Goal: Transaction & Acquisition: Purchase product/service

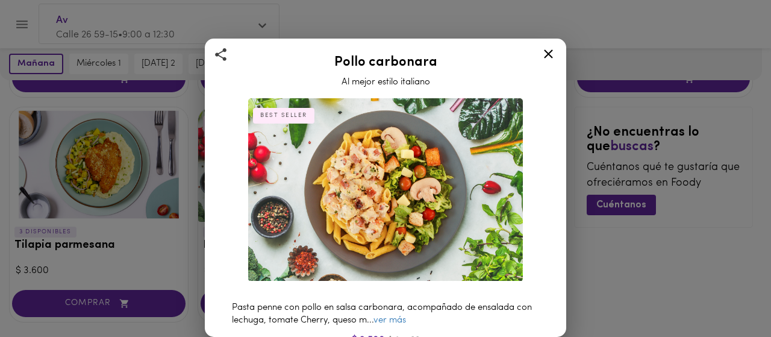
scroll to position [201, 0]
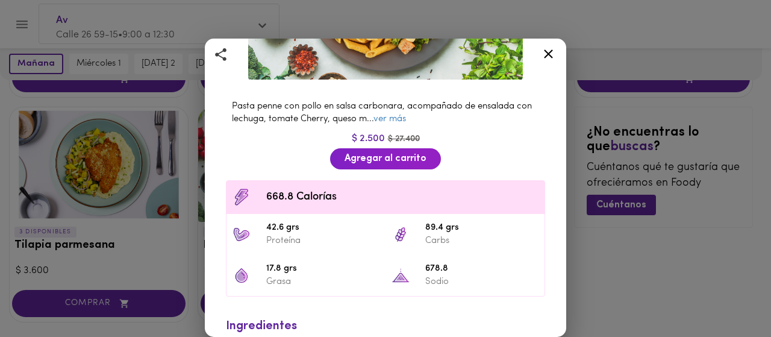
click at [548, 53] on icon at bounding box center [548, 53] width 9 height 9
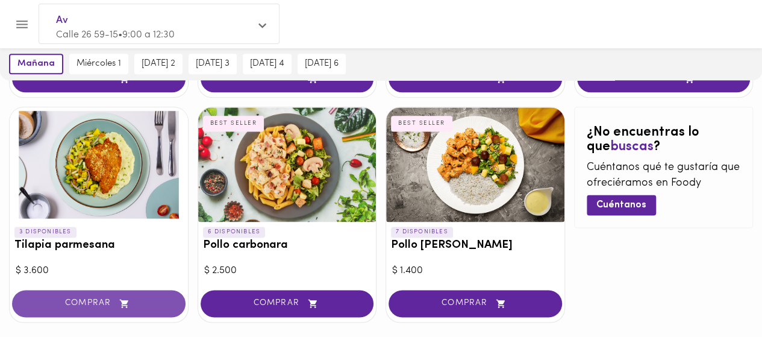
click at [81, 299] on span "COMPRAR" at bounding box center [98, 303] width 143 height 10
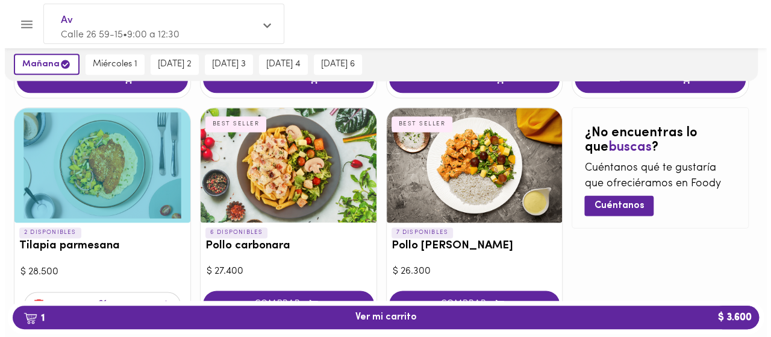
scroll to position [733, 0]
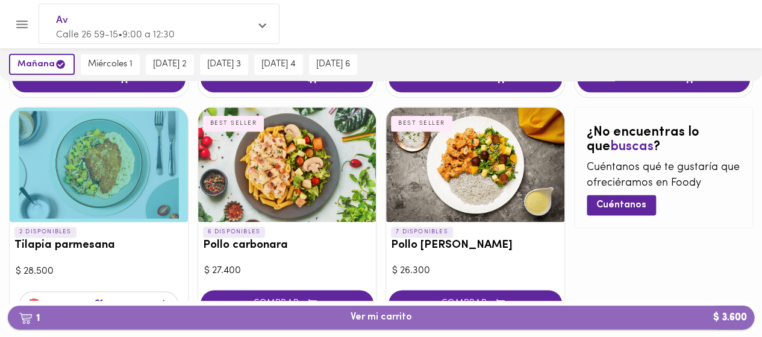
click at [365, 325] on button "1 Ver mi carrito $ 3.600" at bounding box center [381, 316] width 747 height 23
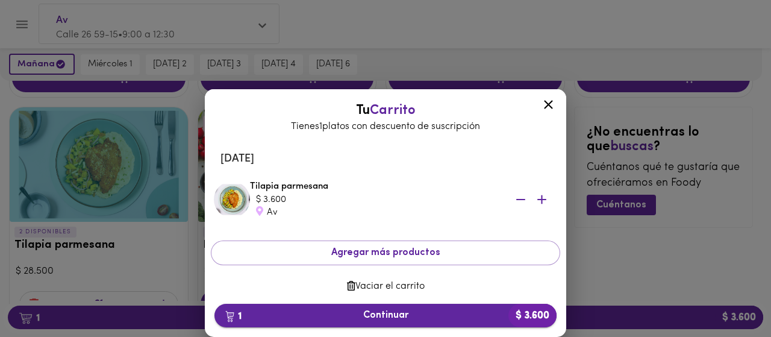
click at [376, 314] on span "1 Continuar $ 3.600" at bounding box center [385, 315] width 323 height 11
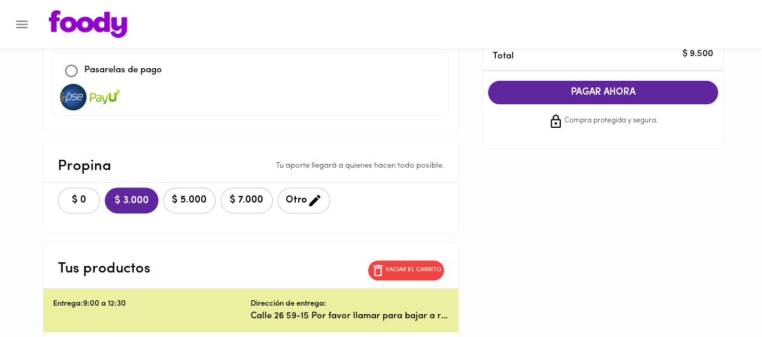
scroll to position [181, 0]
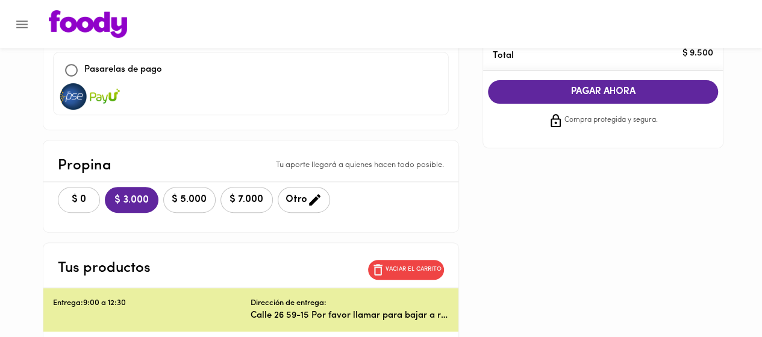
click at [83, 194] on span "$ 0" at bounding box center [79, 199] width 27 height 11
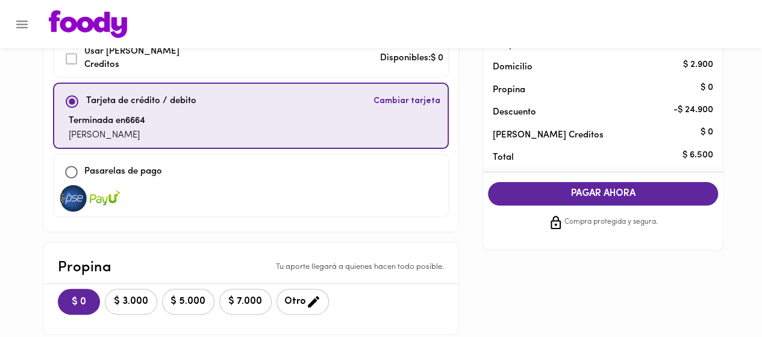
scroll to position [81, 0]
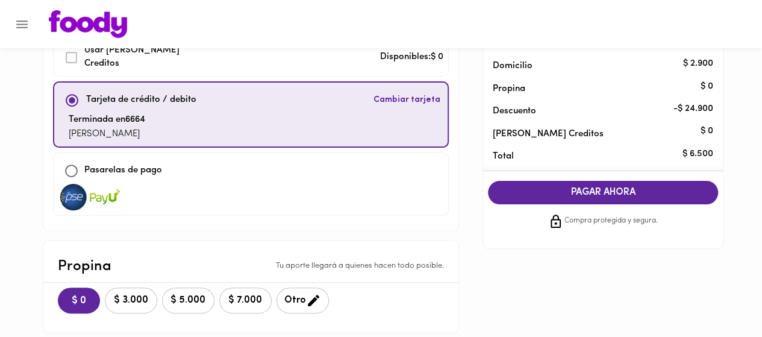
click at [589, 187] on span "PAGAR AHORA" at bounding box center [603, 192] width 206 height 11
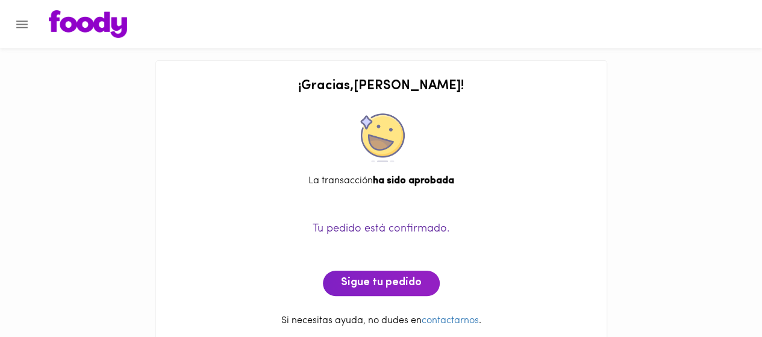
scroll to position [18, 0]
